Goal: Task Accomplishment & Management: Use online tool/utility

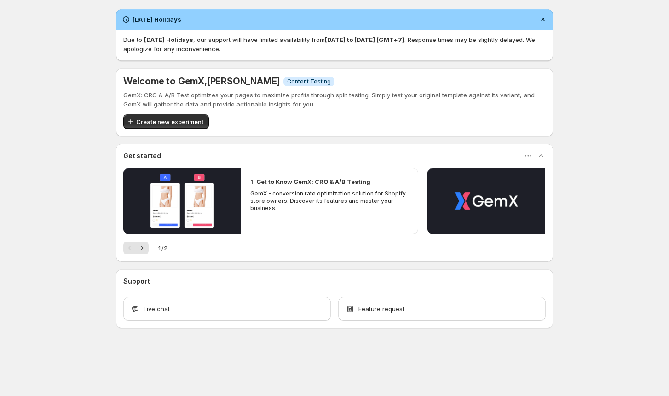
click at [169, 122] on span "Create new experiment" at bounding box center [169, 121] width 67 height 9
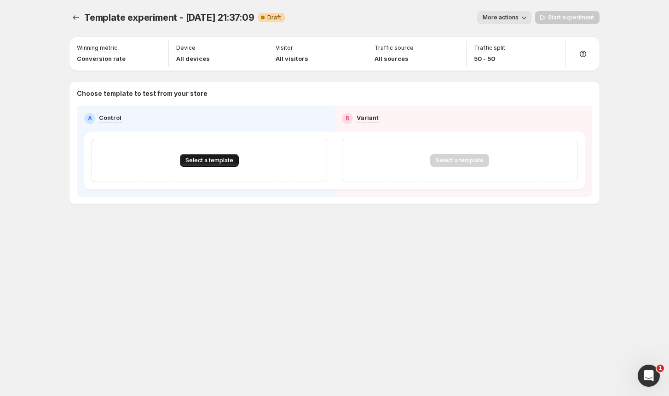
click at [207, 156] on button "Select a template" at bounding box center [209, 160] width 59 height 13
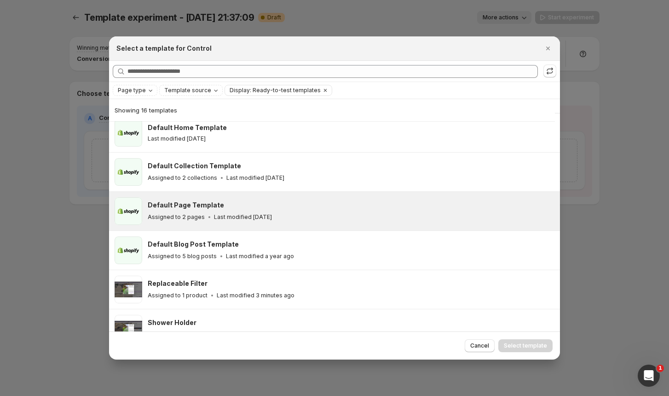
scroll to position [2, 0]
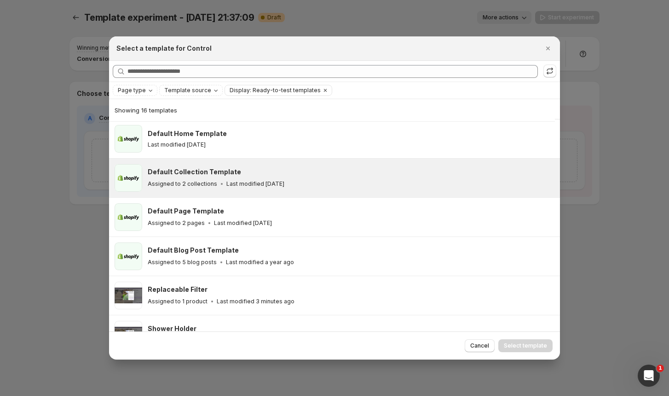
click at [255, 175] on div "Default Collection Template" at bounding box center [350, 171] width 404 height 9
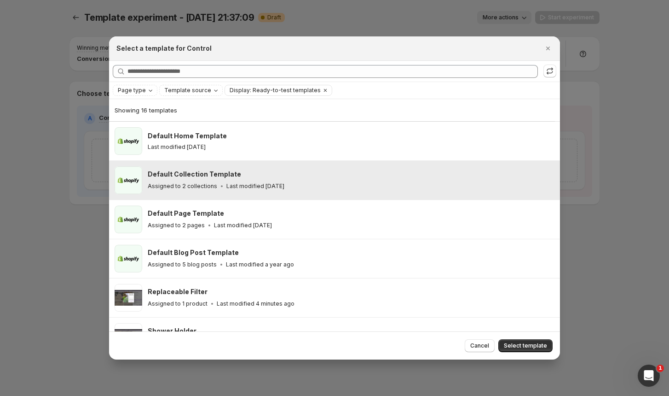
scroll to position [0, 0]
click at [548, 49] on icon "Close" at bounding box center [548, 48] width 9 height 9
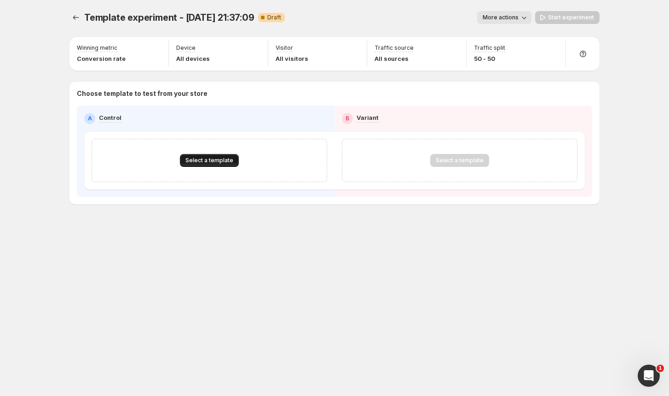
click at [218, 161] on span "Select a template" at bounding box center [210, 160] width 48 height 7
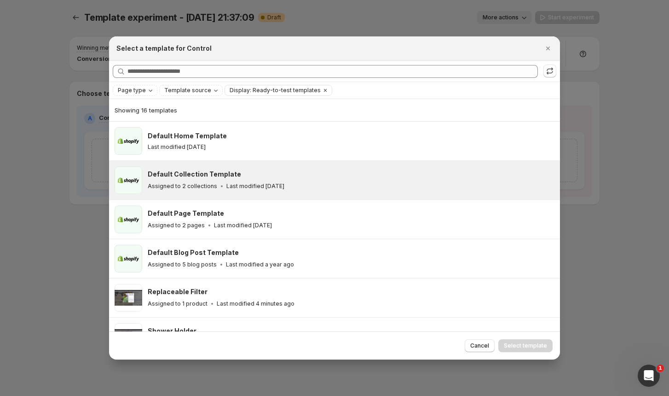
click at [220, 171] on h3 "Default Collection Template" at bounding box center [194, 173] width 93 height 9
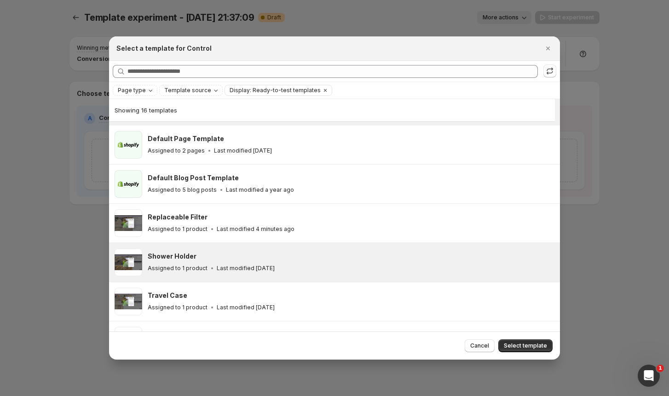
scroll to position [73, 0]
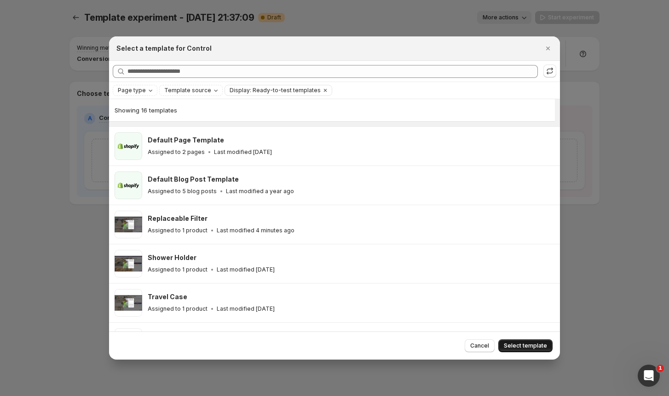
click at [518, 340] on button "Select template" at bounding box center [526, 345] width 54 height 13
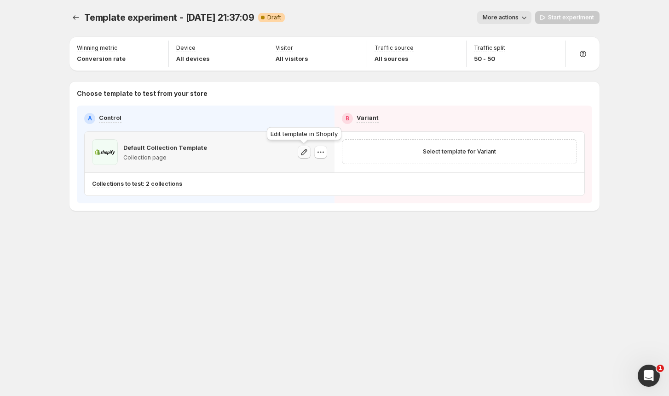
click at [305, 151] on icon "button" at bounding box center [304, 151] width 9 height 9
click at [318, 153] on icon "button" at bounding box center [320, 151] width 9 height 9
click at [312, 169] on span "Change template" at bounding box center [322, 171] width 50 height 7
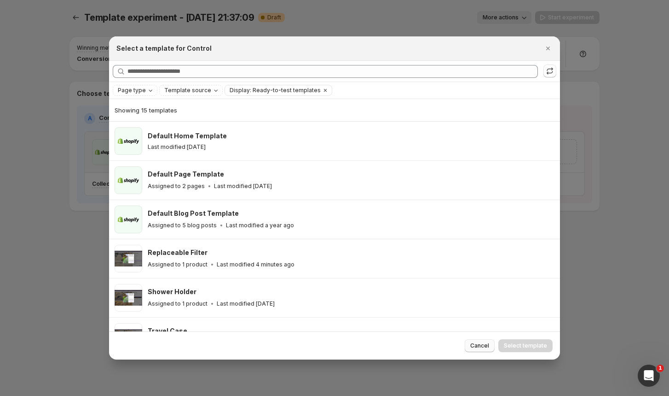
click at [473, 342] on button "Cancel" at bounding box center [480, 345] width 30 height 13
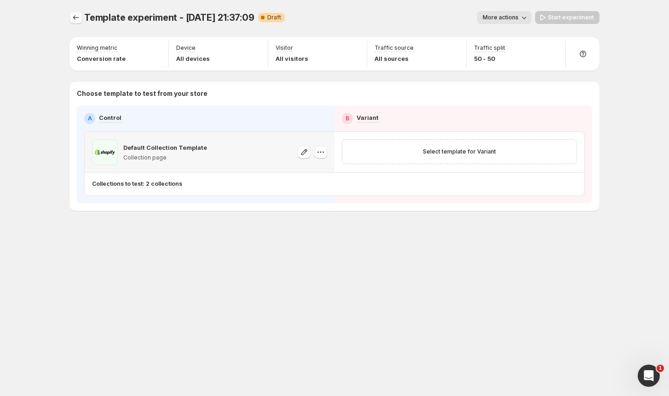
click at [72, 13] on button "Experiments" at bounding box center [76, 17] width 13 height 13
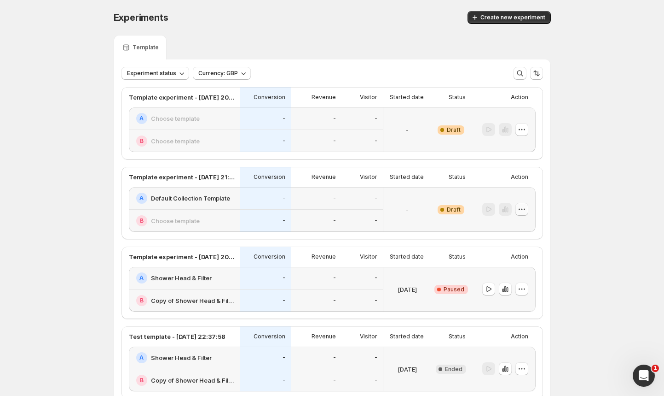
click at [525, 213] on icon "button" at bounding box center [522, 208] width 9 height 9
click at [518, 277] on span "Delete" at bounding box center [517, 275] width 18 height 7
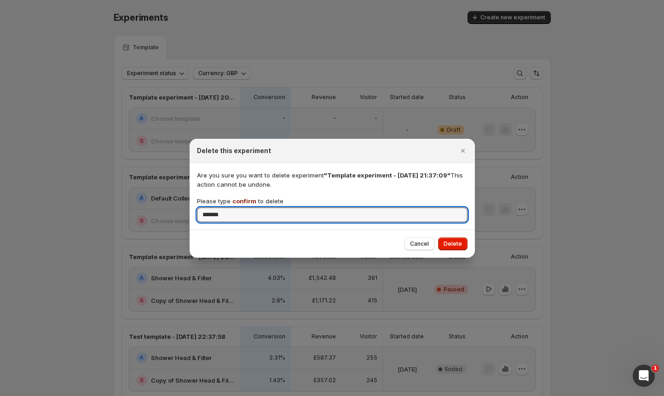
type input "*******"
click at [436, 240] on div "Cancel Delete" at bounding box center [436, 243] width 63 height 13
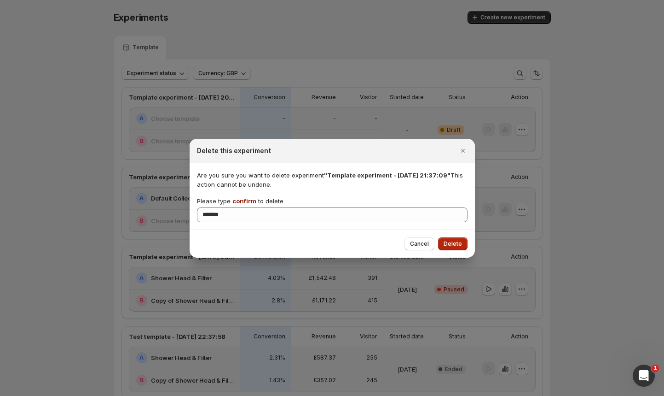
click at [454, 243] on span "Delete" at bounding box center [453, 243] width 18 height 7
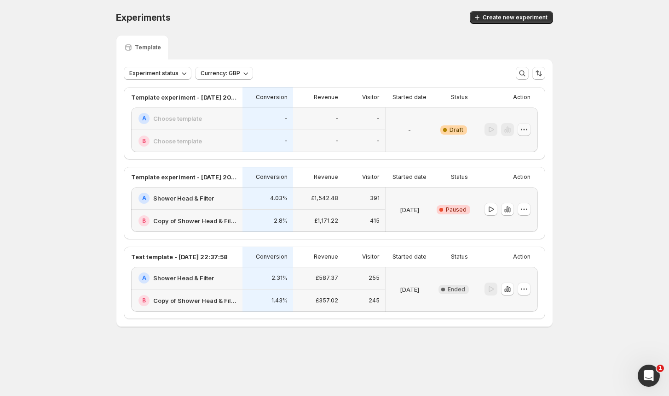
click at [524, 129] on icon "button" at bounding box center [524, 129] width 1 height 1
click at [511, 163] on span "Rename" at bounding box center [519, 164] width 23 height 7
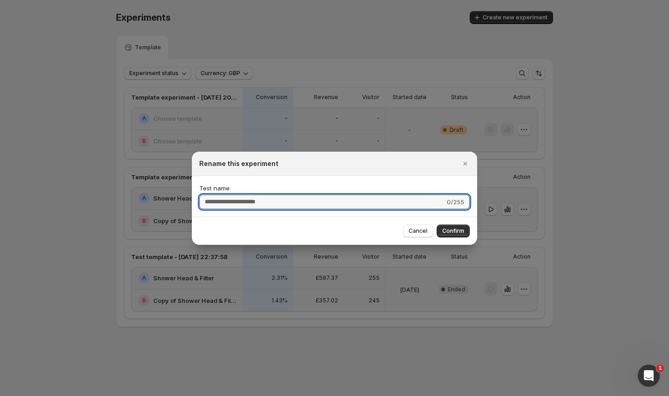
type input "**********"
click at [429, 232] on button "Cancel" at bounding box center [418, 230] width 30 height 13
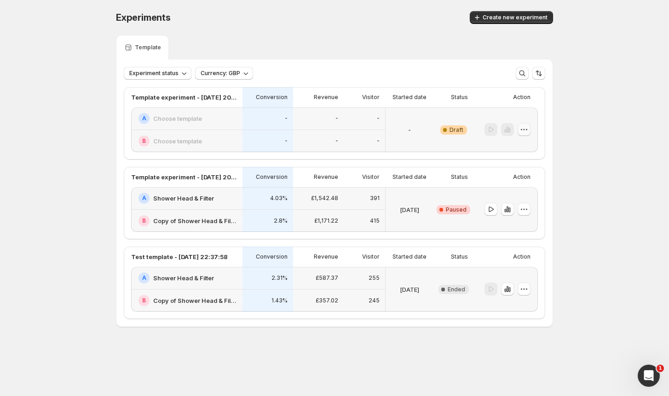
click at [523, 127] on icon "button" at bounding box center [524, 129] width 9 height 9
click at [509, 194] on span "Delete" at bounding box center [517, 195] width 18 height 7
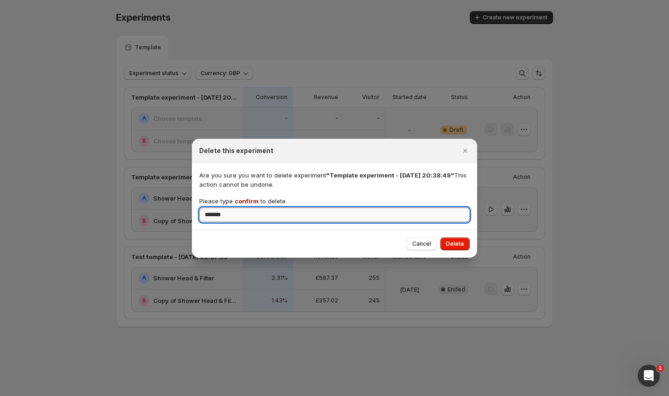
type input "*******"
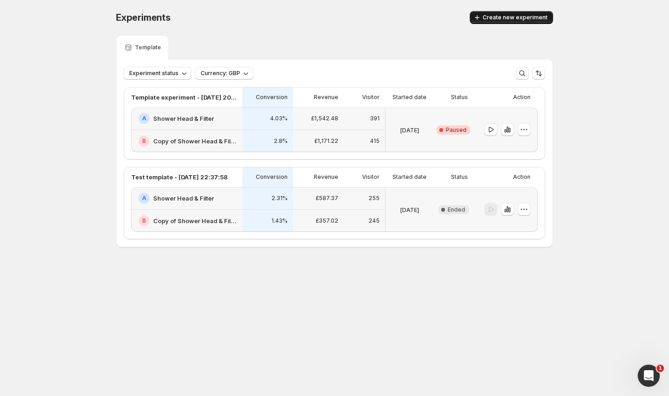
click at [499, 17] on span "Create new experiment" at bounding box center [515, 17] width 65 height 7
click at [529, 130] on button "button" at bounding box center [524, 129] width 13 height 13
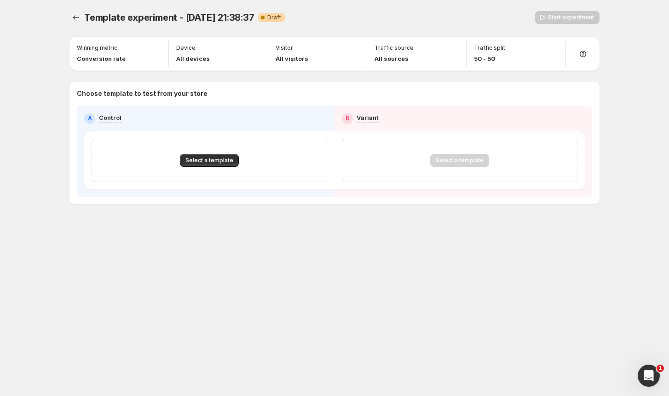
drag, startPoint x: 512, startPoint y: 182, endPoint x: 332, endPoint y: 142, distance: 184.4
click at [506, 180] on div "Select a template" at bounding box center [460, 160] width 236 height 43
click at [81, 19] on button "Experiments" at bounding box center [76, 17] width 13 height 13
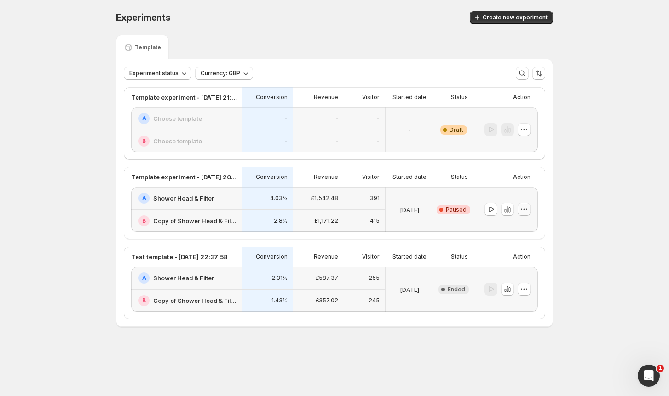
click at [526, 207] on icon "button" at bounding box center [524, 208] width 9 height 9
click at [523, 261] on span "End experiment" at bounding box center [530, 259] width 45 height 7
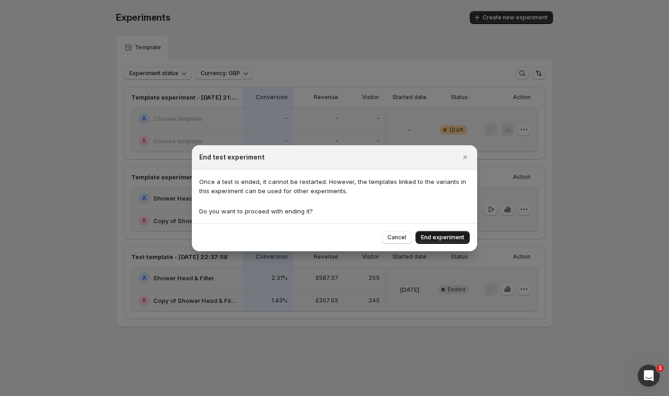
click at [460, 242] on button "End experiment" at bounding box center [443, 237] width 54 height 13
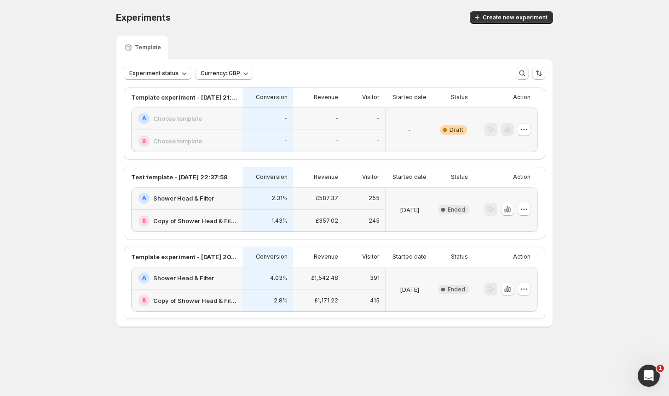
click at [531, 129] on div at bounding box center [506, 129] width 64 height 45
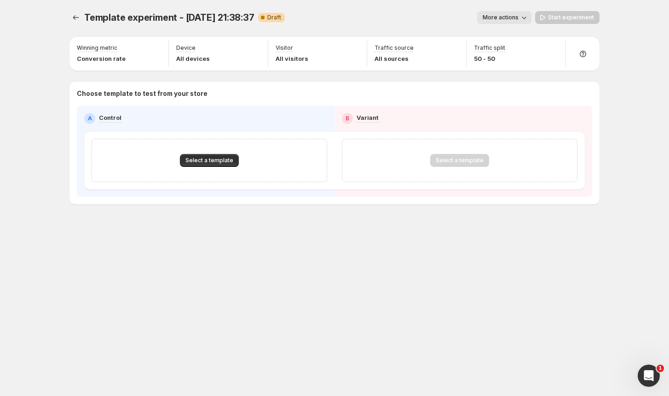
click at [191, 152] on div "Select a template" at bounding box center [210, 160] width 236 height 43
click at [211, 163] on span "Select a template" at bounding box center [210, 160] width 48 height 7
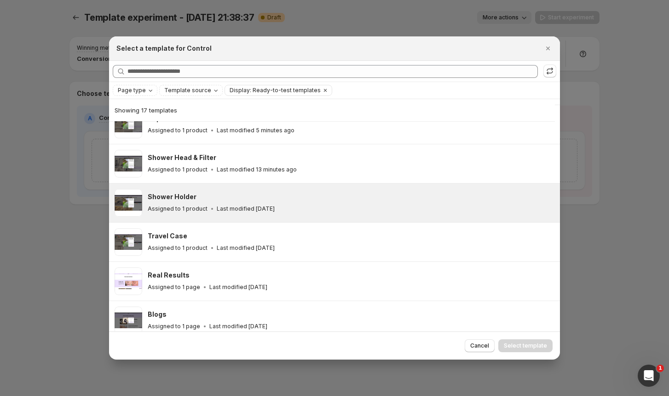
scroll to position [170, 0]
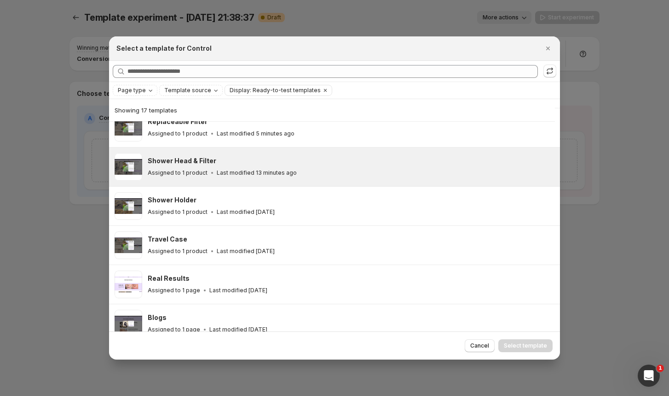
click at [210, 168] on icon ":r6q:" at bounding box center [212, 172] width 9 height 9
click at [530, 347] on span "Select template" at bounding box center [525, 345] width 43 height 7
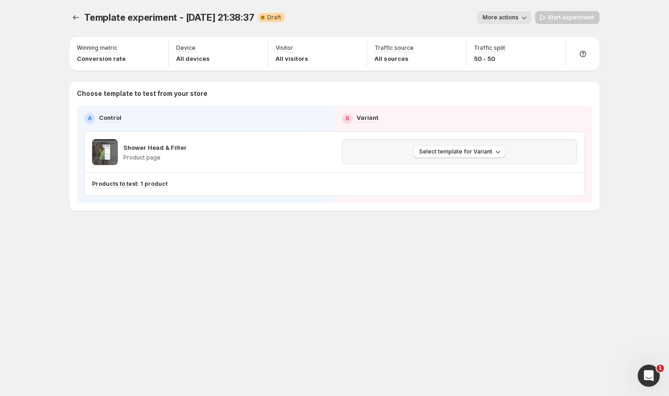
click at [419, 162] on div "Select template for Variant" at bounding box center [459, 151] width 235 height 25
click at [431, 158] on div "Select template for Variant" at bounding box center [459, 151] width 235 height 25
click at [437, 149] on span "Select template for Variant" at bounding box center [455, 151] width 73 height 7
click at [444, 187] on span "Create Variant based on Control" at bounding box center [461, 186] width 94 height 7
